Goal: Book appointment/travel/reservation

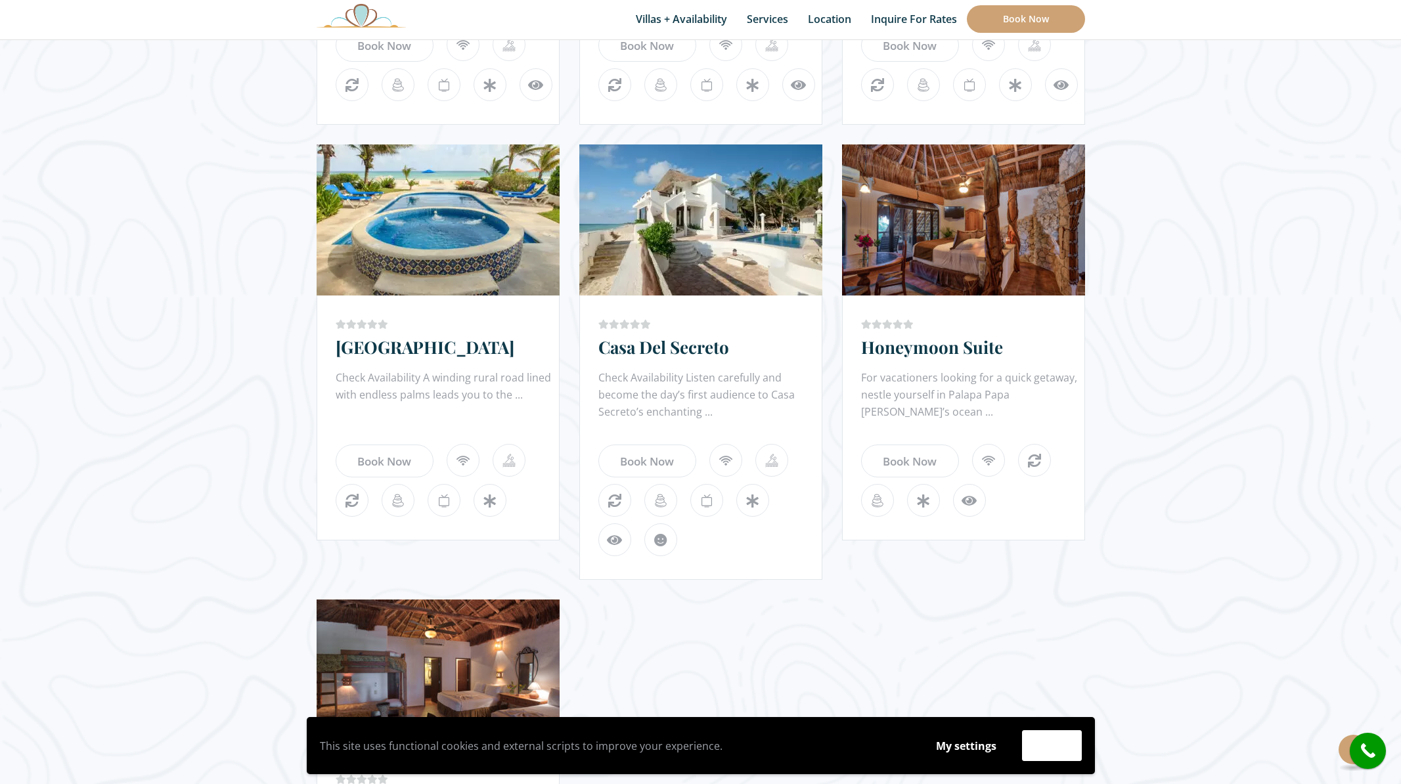
scroll to position [1128, 0]
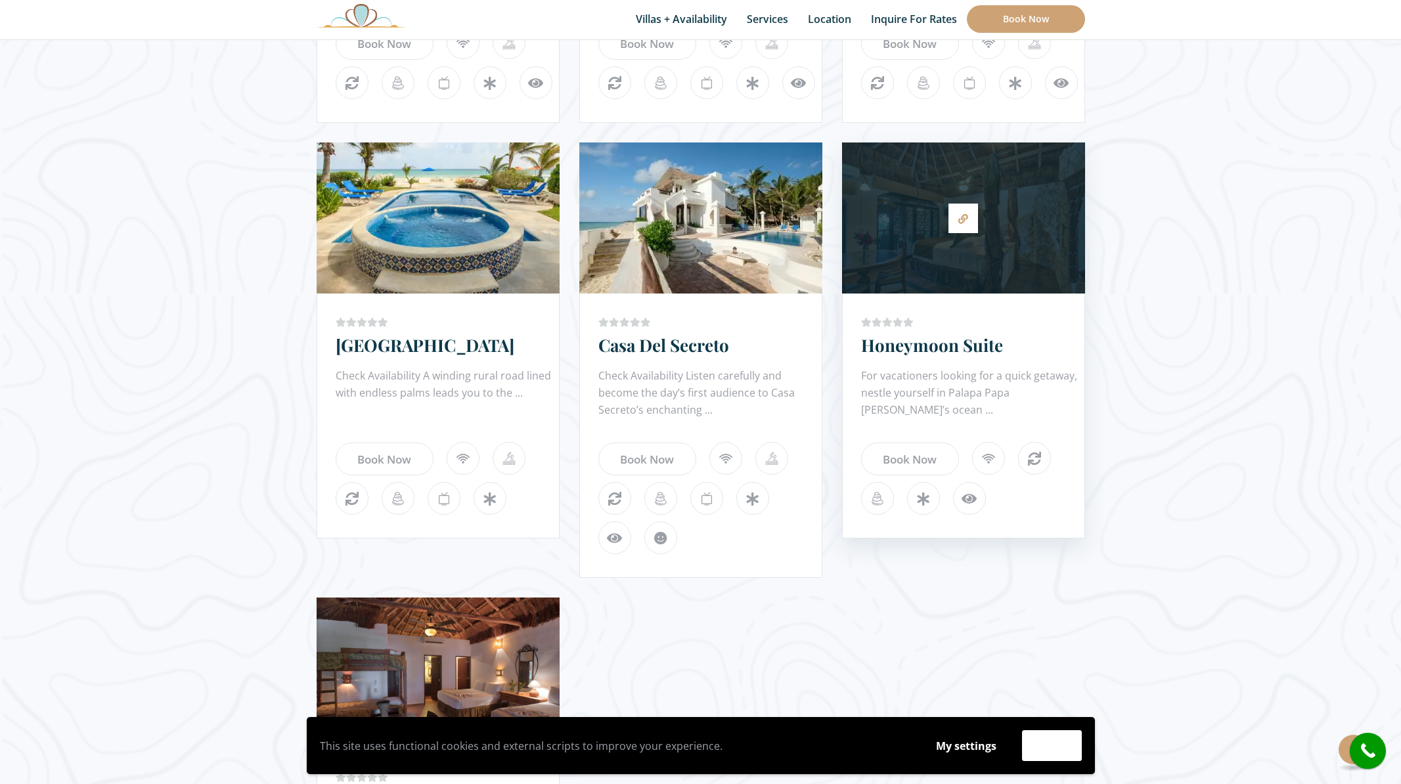
click at [1031, 253] on div at bounding box center [963, 218] width 243 height 138
click at [879, 294] on div "Price Starting From: $221.0 Night Honeymoon Suite For vacationers looking for a…" at bounding box center [963, 416] width 243 height 245
click at [932, 250] on div at bounding box center [963, 218] width 243 height 138
drag, startPoint x: 1053, startPoint y: 391, endPoint x: 1076, endPoint y: 395, distance: 23.2
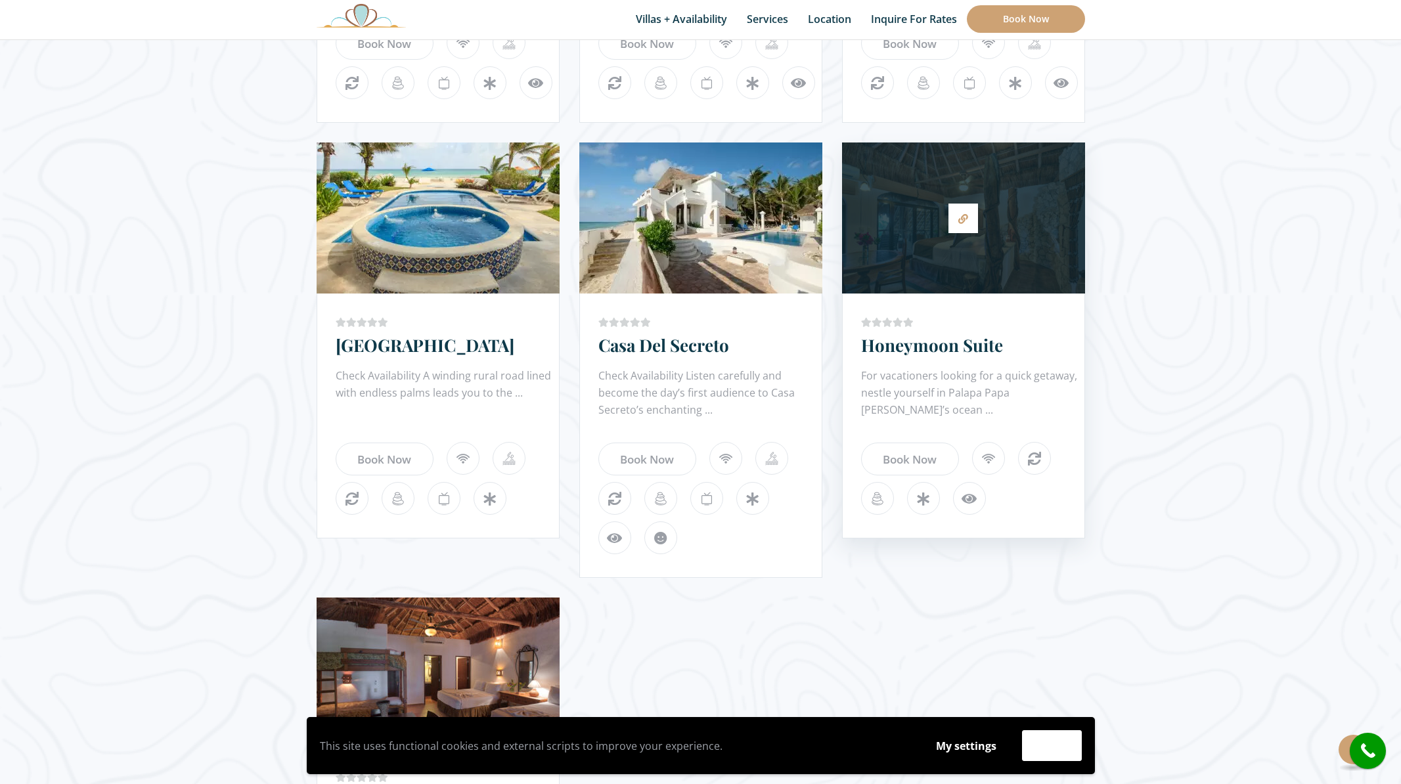
click at [1053, 391] on div "For vacationers looking for a quick getaway, nestle yourself in Palapa Papa Jac…" at bounding box center [972, 393] width 223 height 53
click at [1075, 396] on div "For vacationers looking for a quick getaway, nestle yourself in Palapa Papa Jac…" at bounding box center [972, 393] width 223 height 53
click at [960, 216] on icon at bounding box center [963, 219] width 10 height 10
click at [958, 214] on icon at bounding box center [963, 219] width 10 height 10
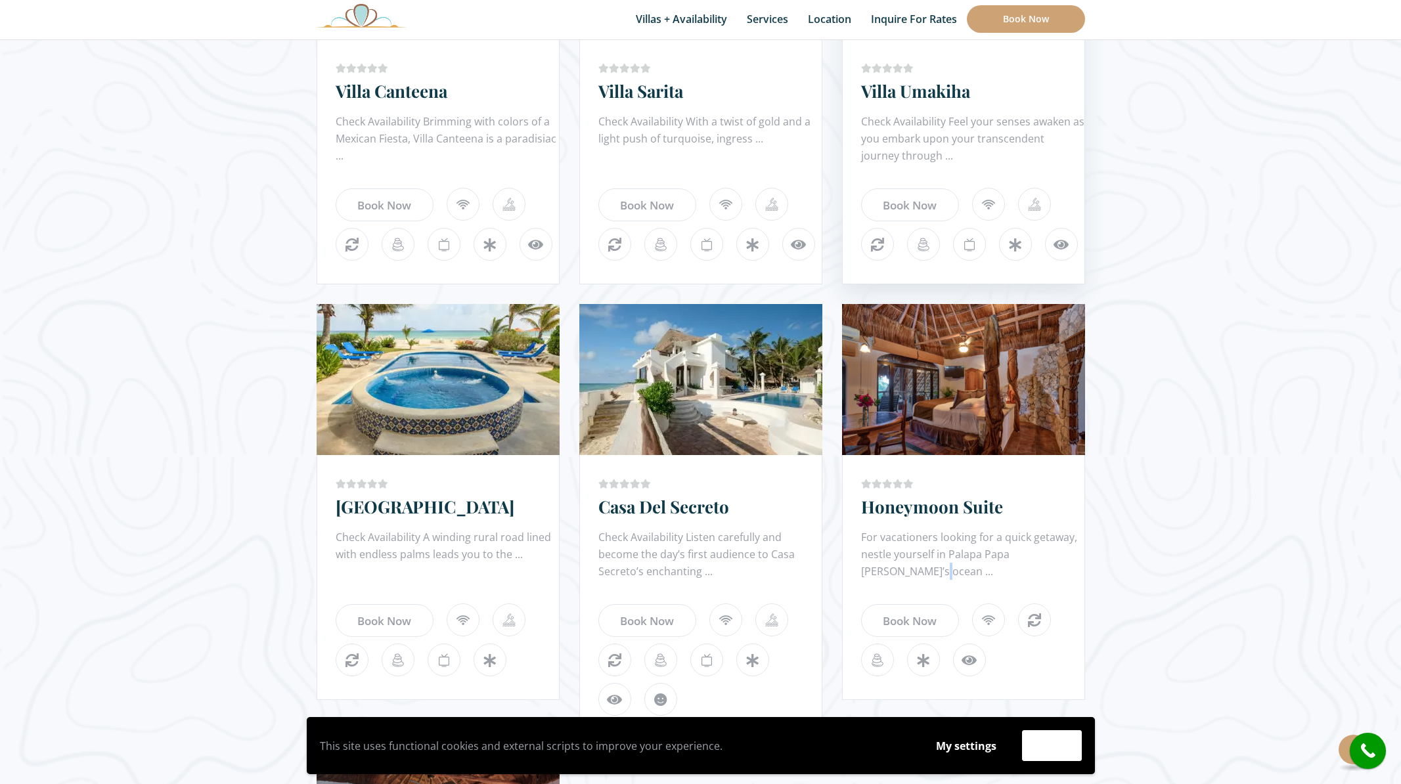
scroll to position [919, 0]
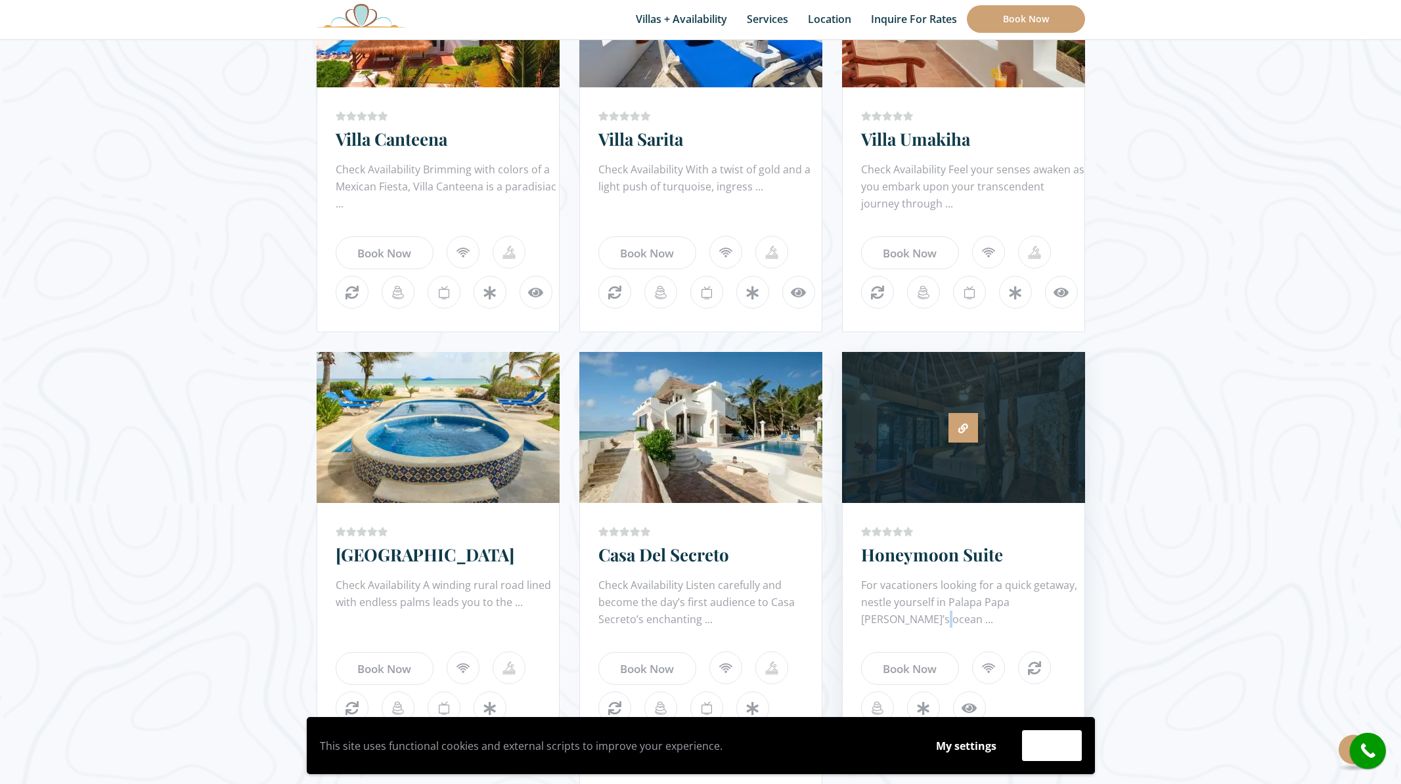
click at [963, 425] on icon at bounding box center [963, 429] width 10 height 10
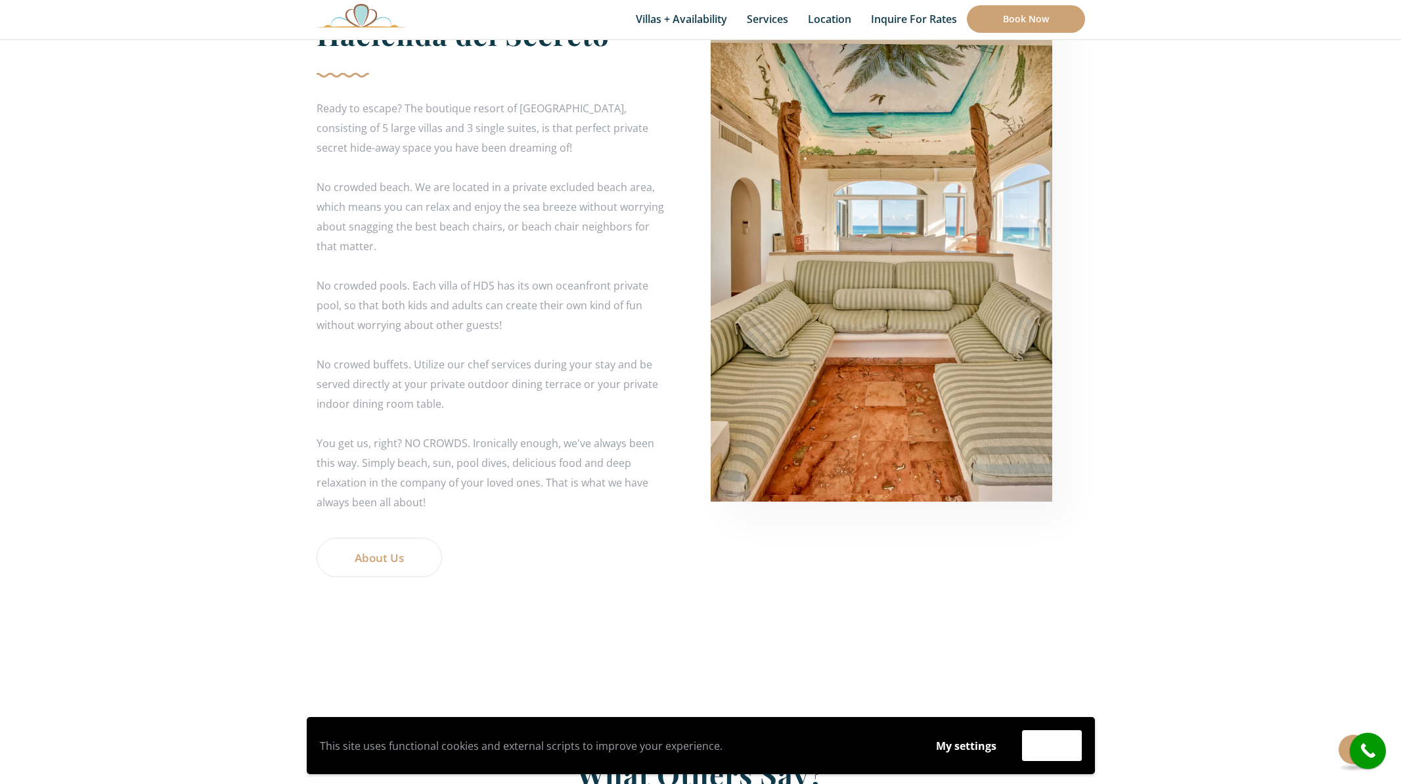
scroll to position [2402, 0]
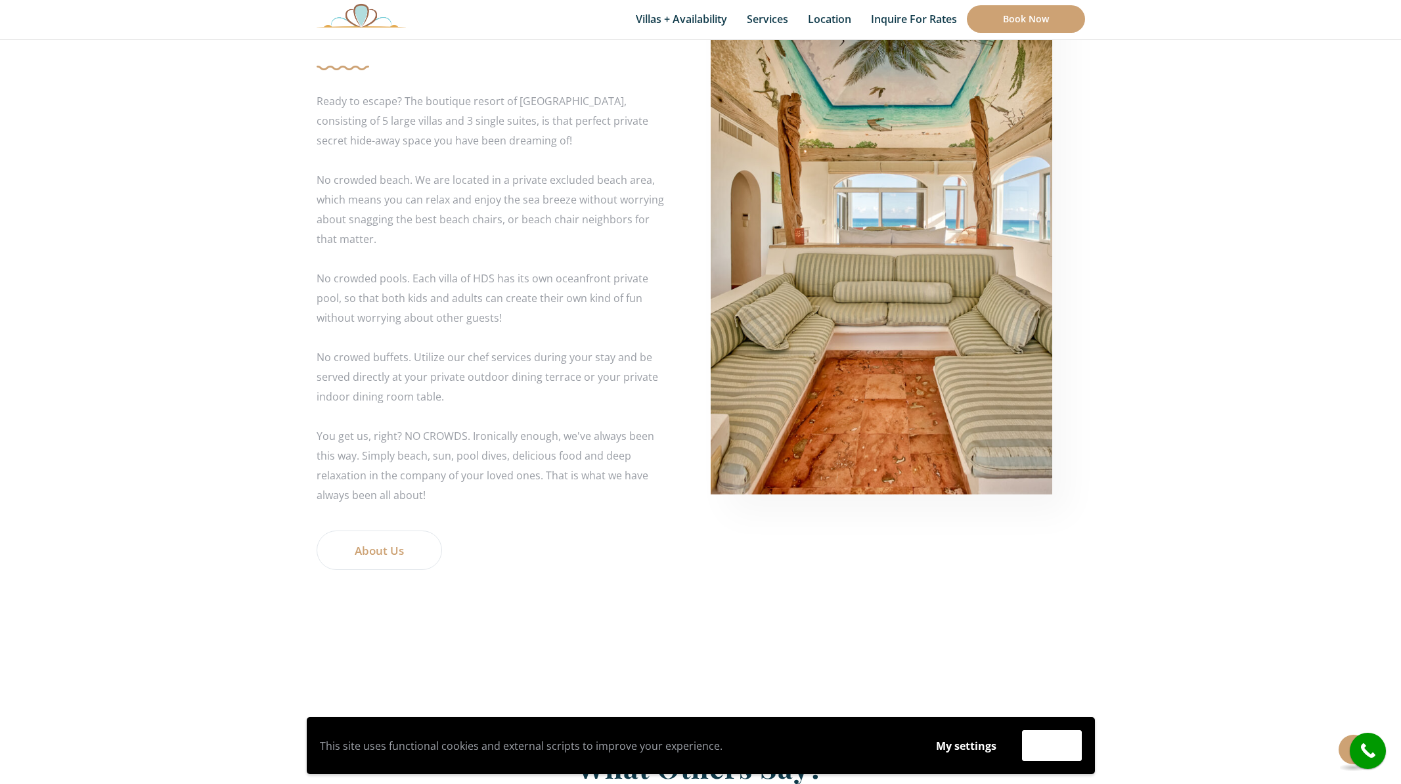
click at [938, 287] on img at bounding box center [880, 238] width 341 height 512
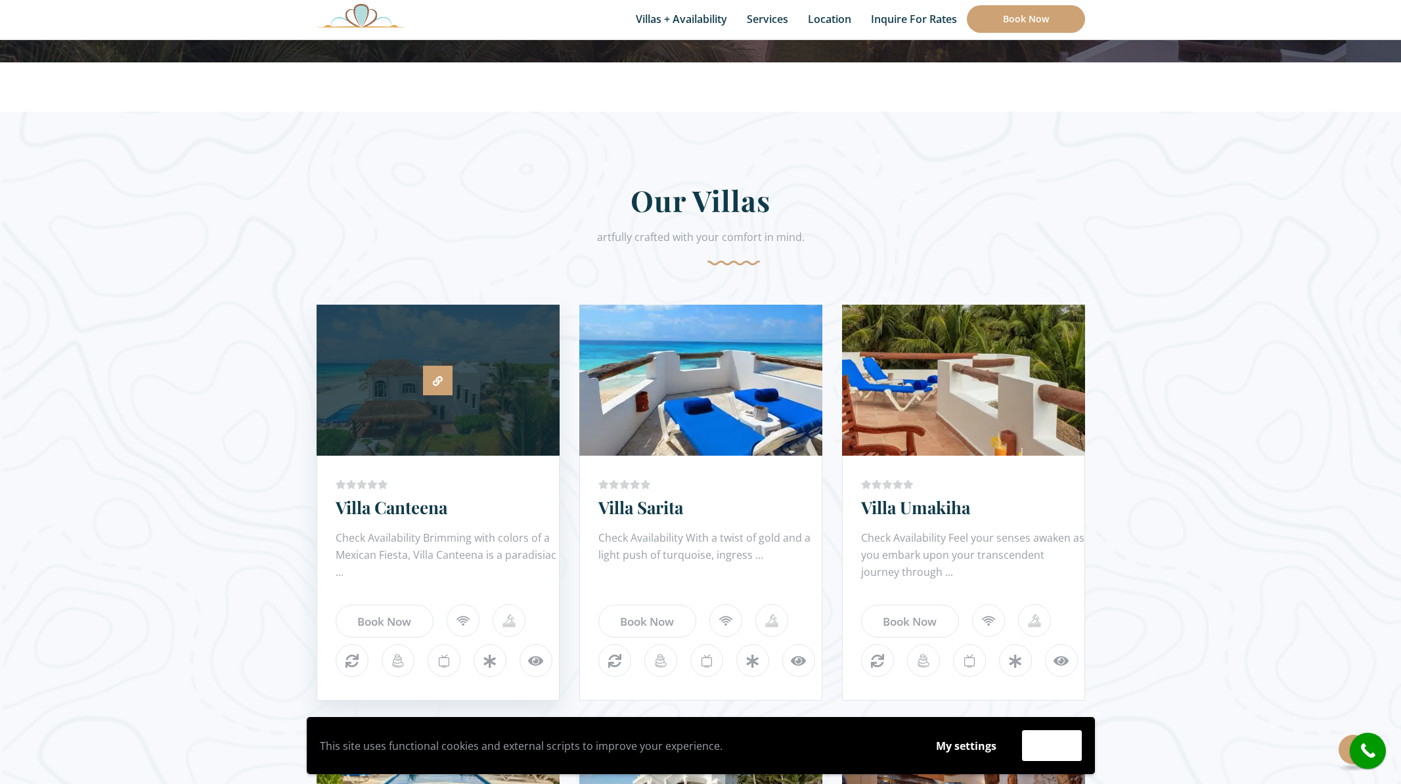
scroll to position [552, 0]
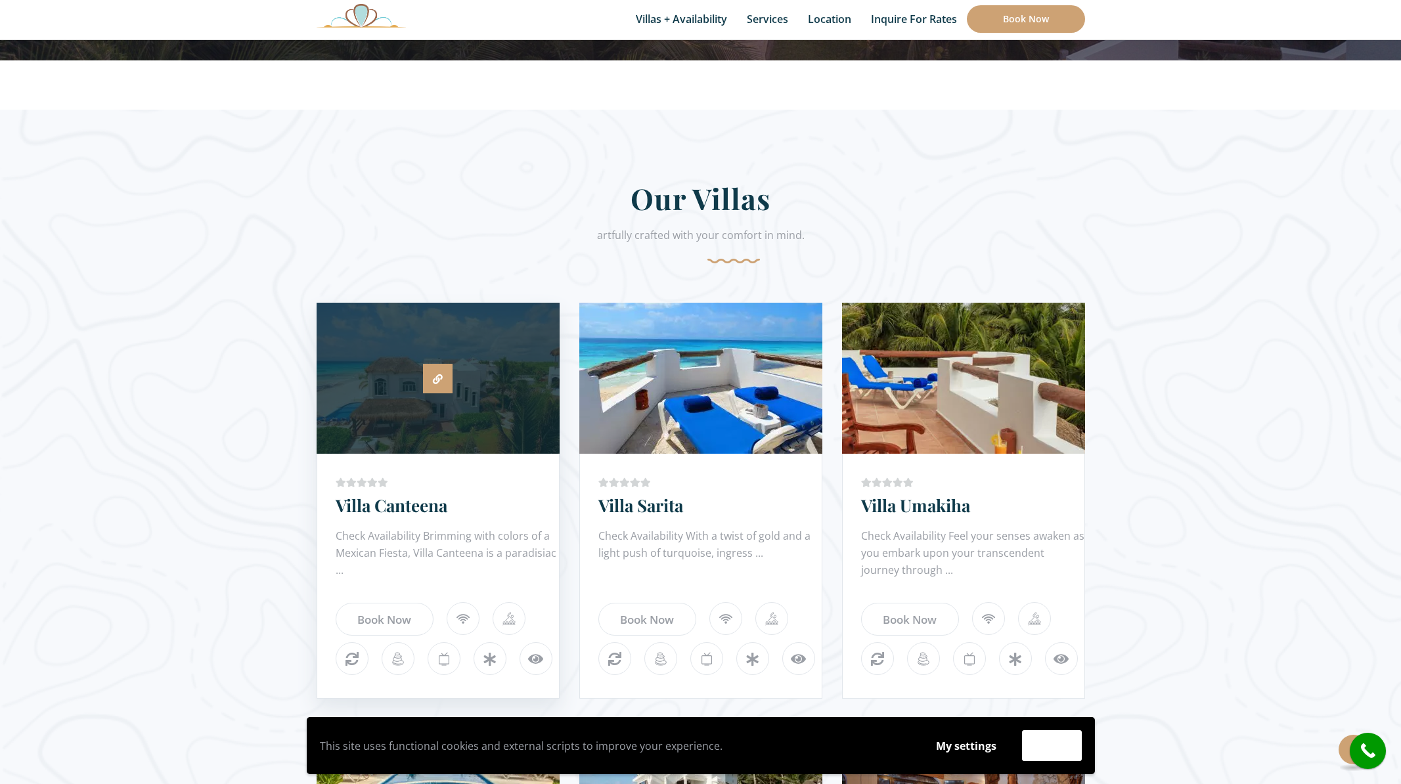
click at [437, 378] on icon at bounding box center [438, 379] width 10 height 10
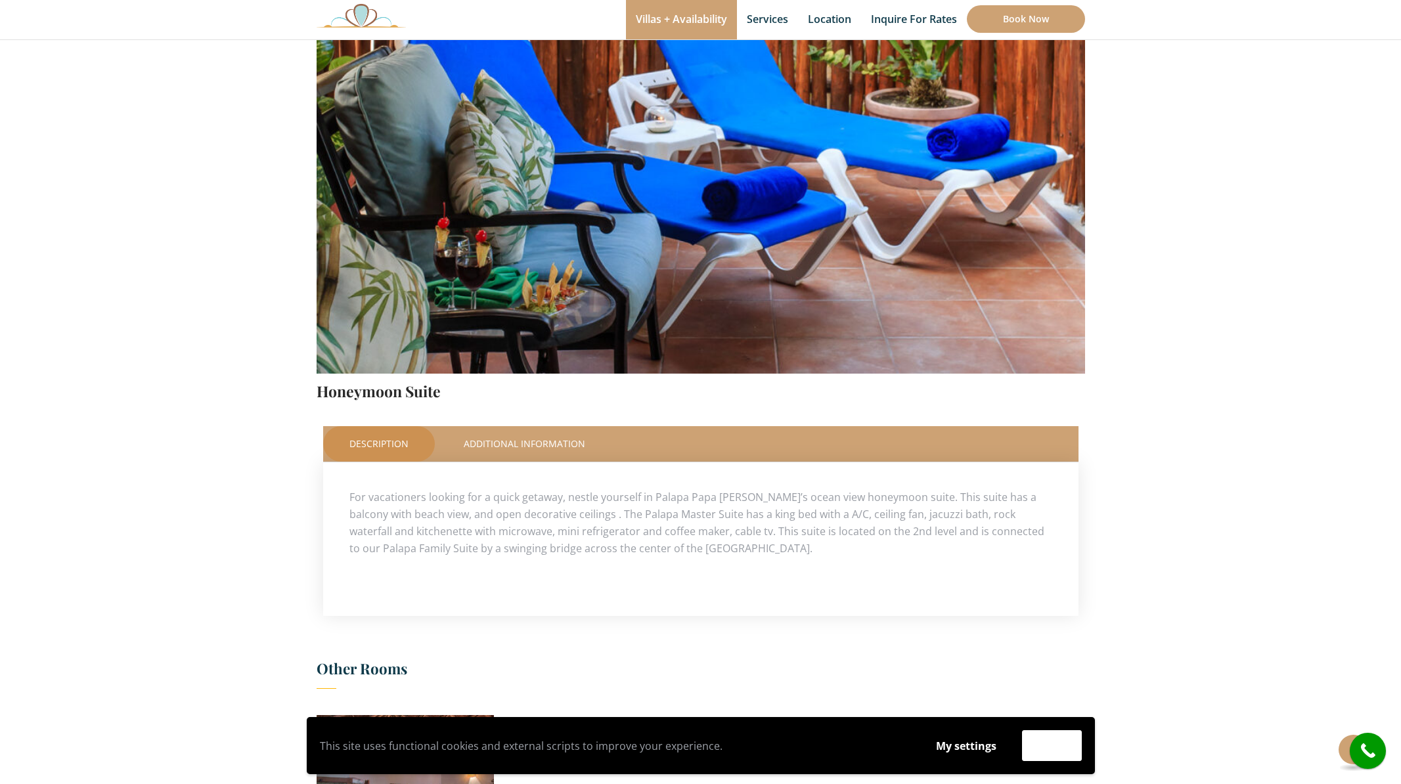
scroll to position [230, 0]
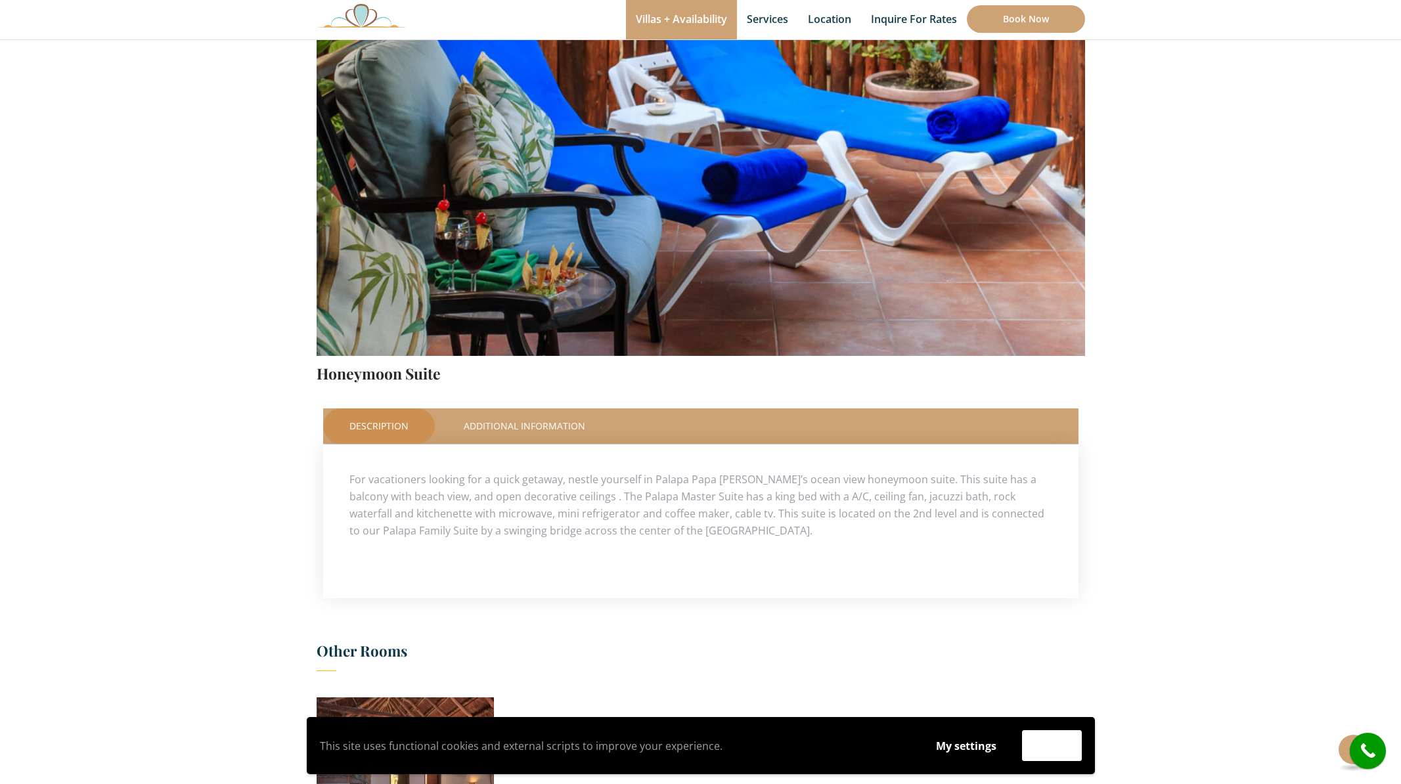
click at [372, 425] on link "Description" at bounding box center [379, 425] width 112 height 35
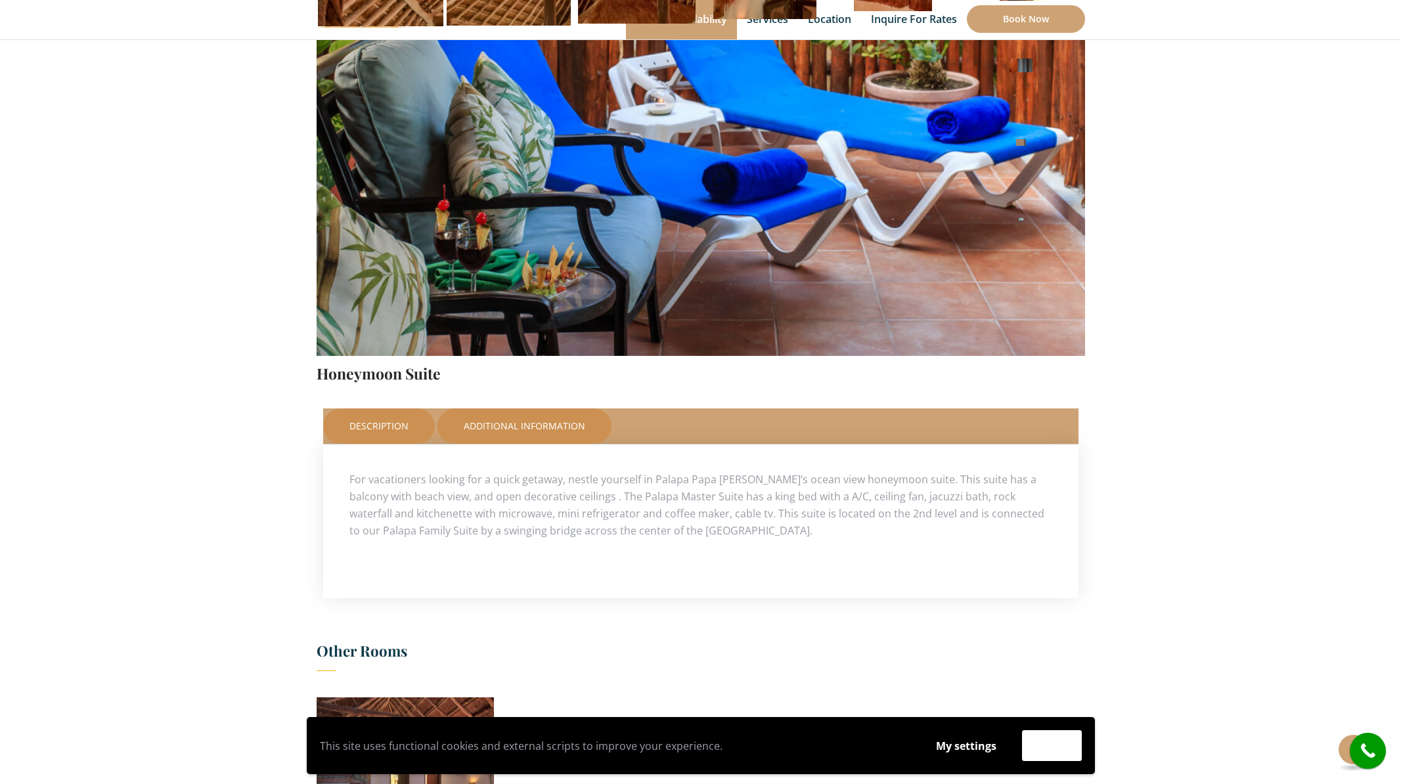
click at [552, 422] on link "Additional Information" at bounding box center [524, 425] width 174 height 35
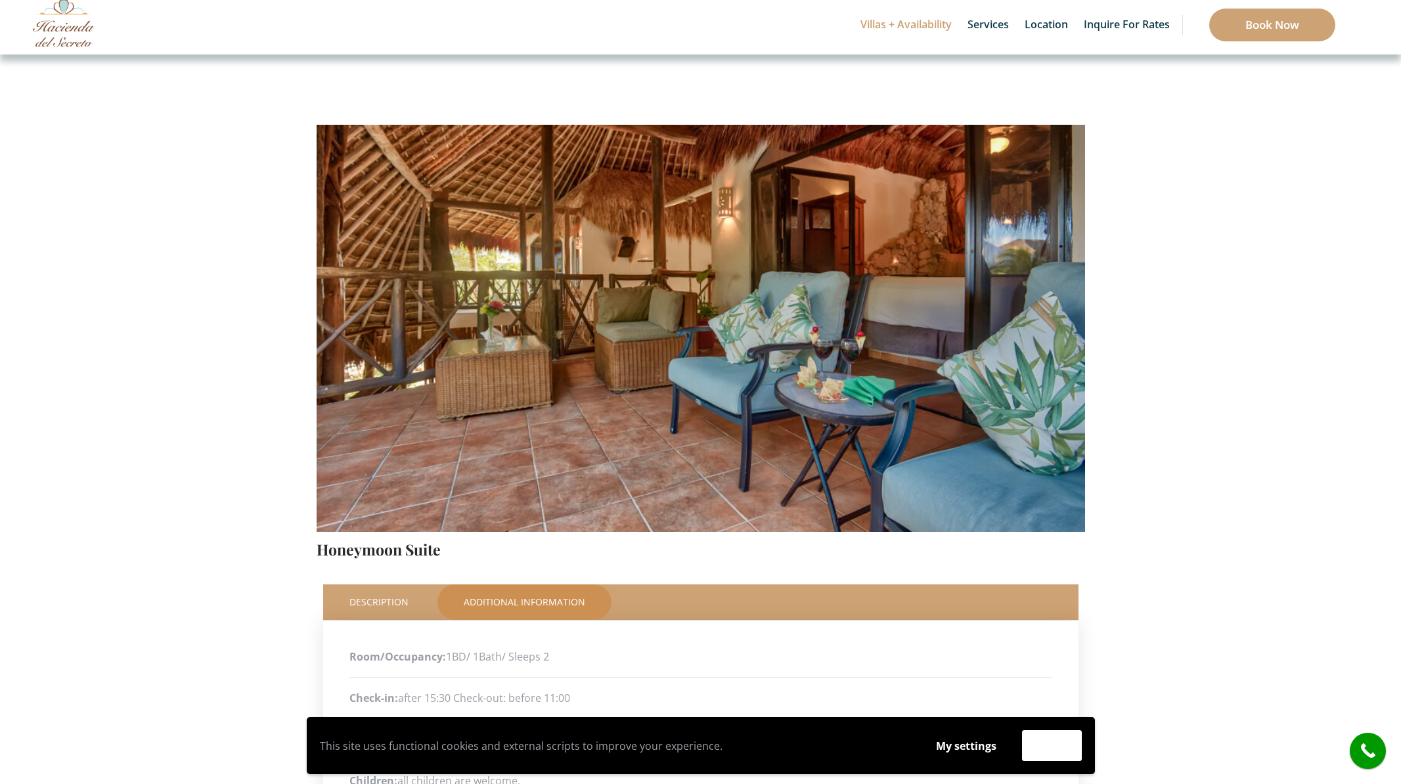
scroll to position [0, 0]
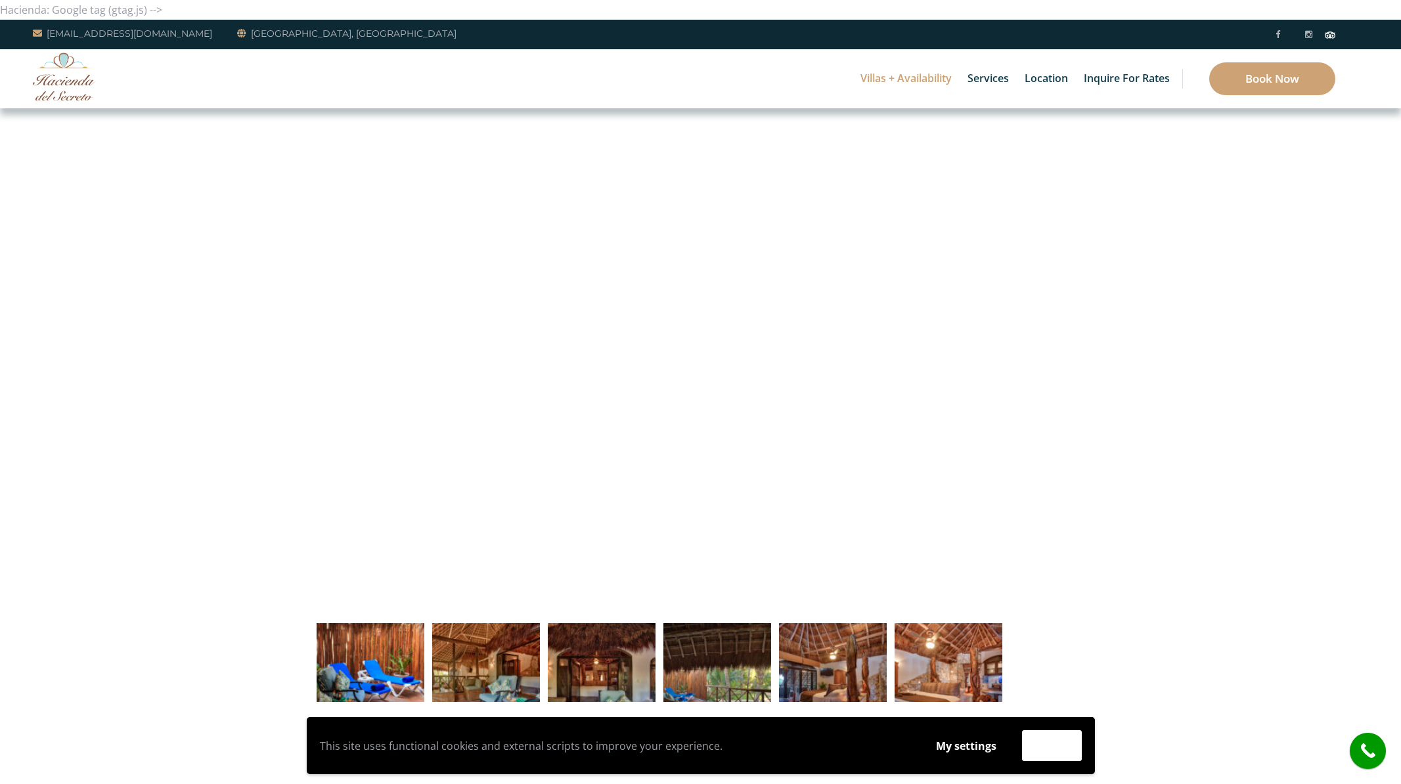
click at [958, 213] on div at bounding box center [700, 440] width 768 height 523
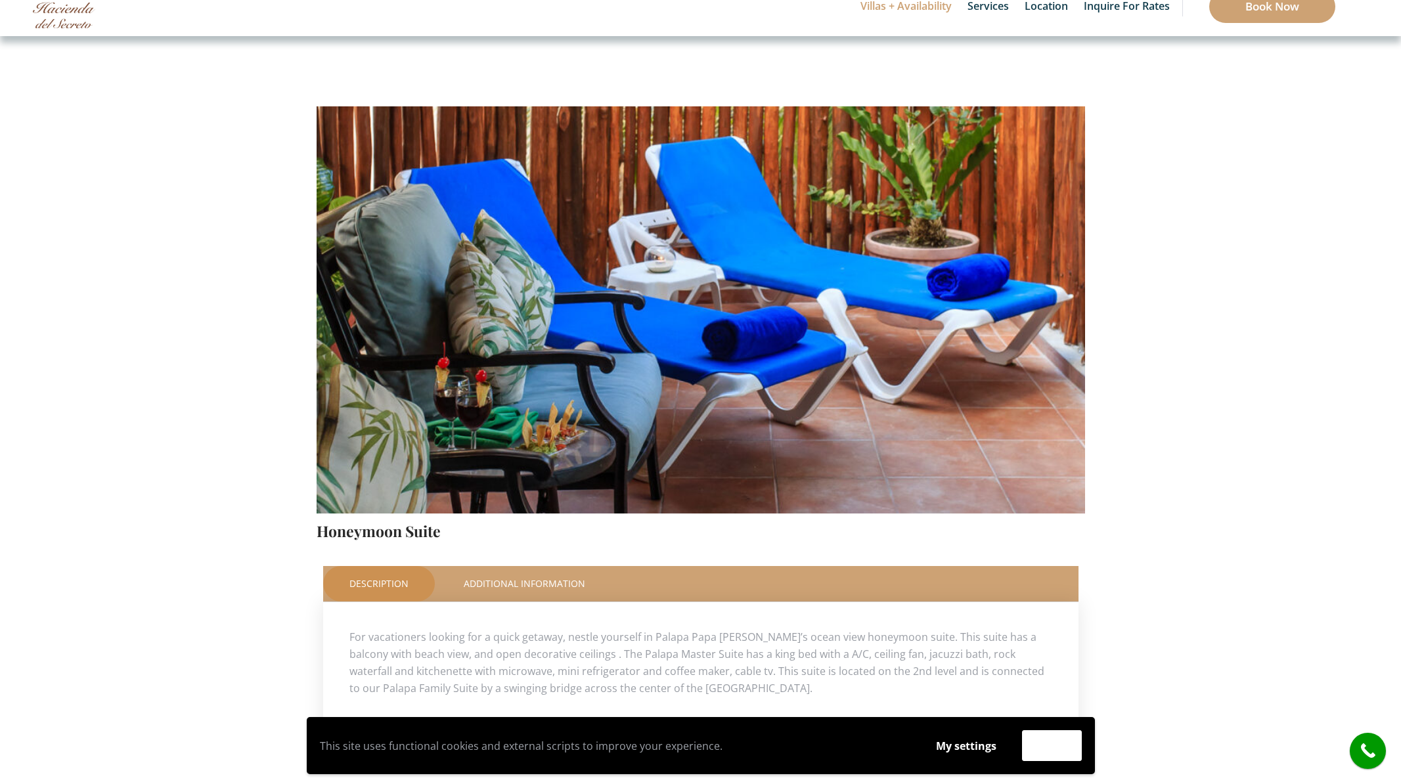
scroll to position [75, 0]
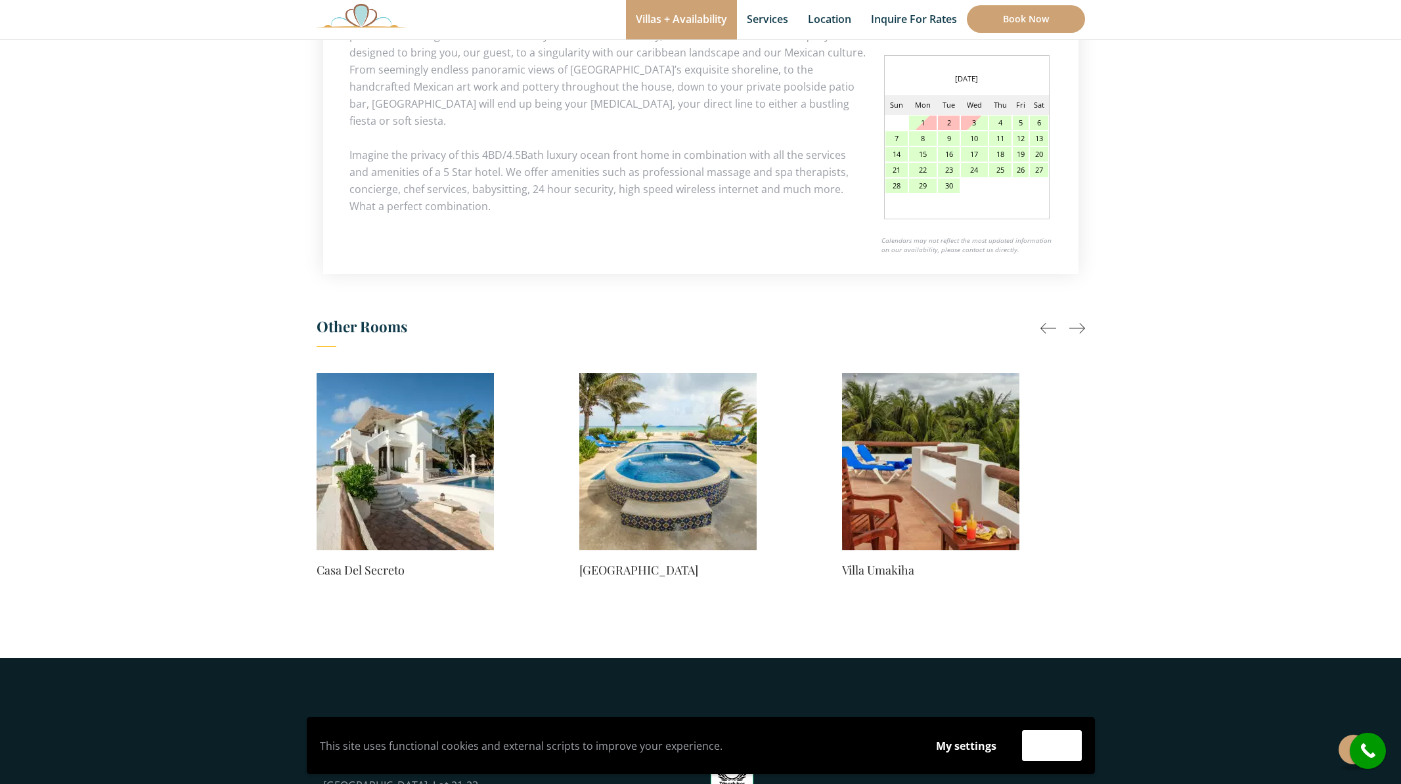
scroll to position [709, 0]
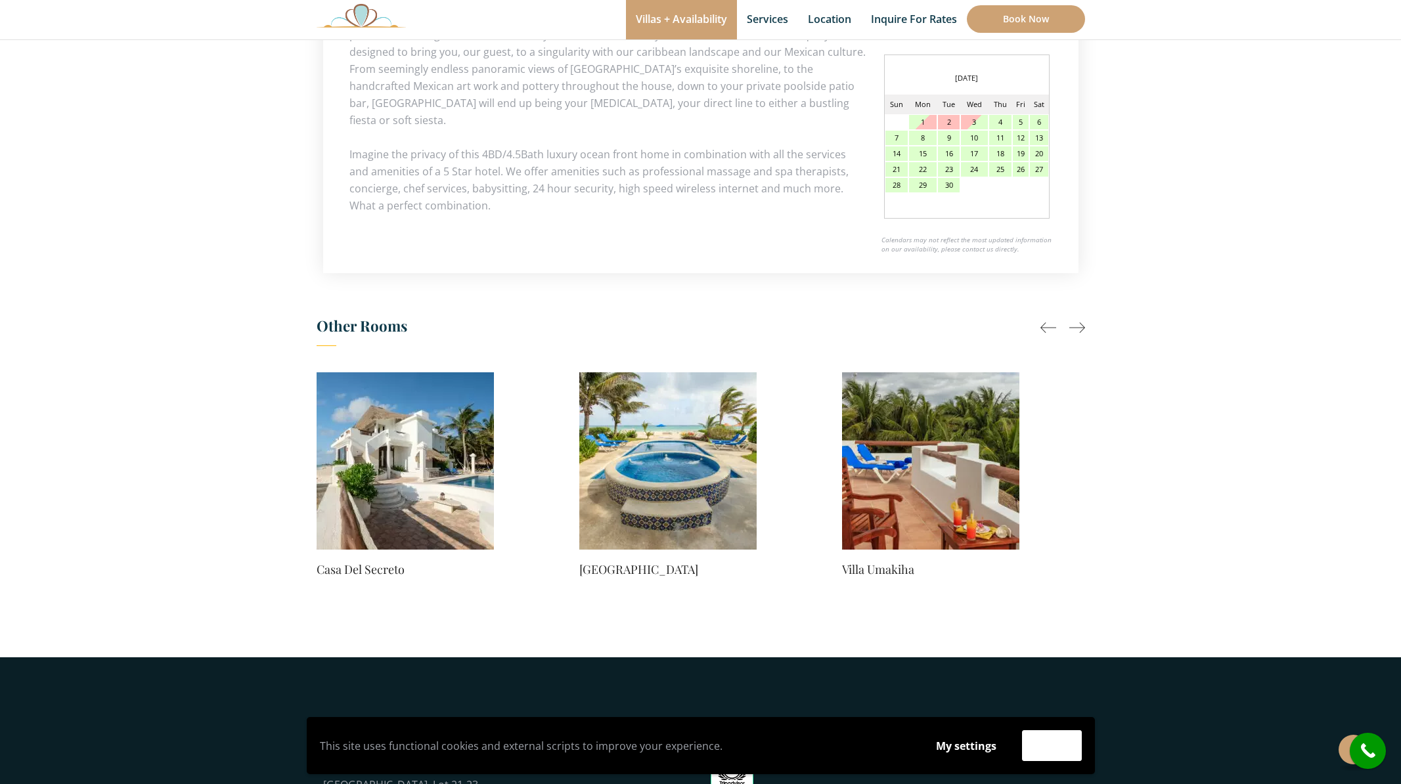
click at [670, 445] on img at bounding box center [667, 460] width 177 height 177
